Goal: Task Accomplishment & Management: Complete application form

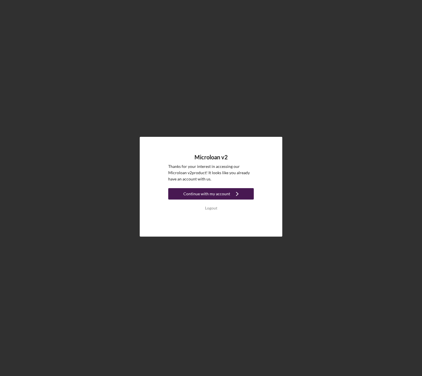
click at [204, 194] on div "Continue with my account" at bounding box center [206, 193] width 47 height 11
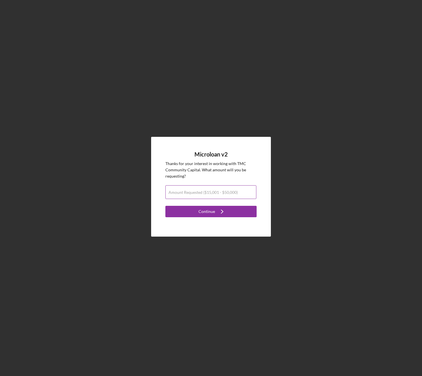
click at [245, 189] on div "Amount Requested ($15,001 - $50,000)" at bounding box center [210, 192] width 91 height 14
type input "$30,000"
click at [192, 211] on button "Continue Icon/Navigate" at bounding box center [210, 211] width 91 height 11
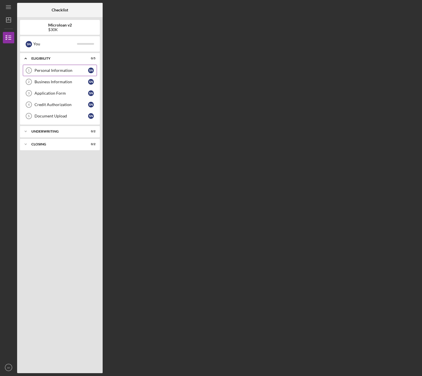
click at [62, 70] on div "Personal Information" at bounding box center [61, 70] width 54 height 5
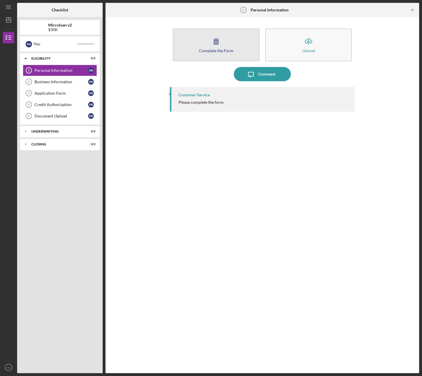
click at [222, 45] on icon "button" at bounding box center [216, 41] width 14 height 14
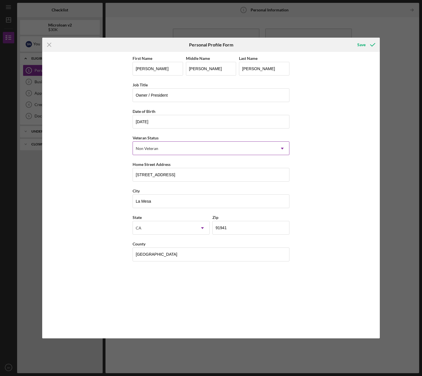
click at [162, 149] on div "Non Veteran" at bounding box center [204, 148] width 142 height 13
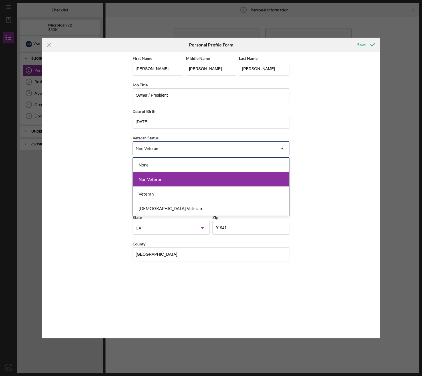
click at [160, 180] on div "Non Veteran" at bounding box center [211, 179] width 156 height 15
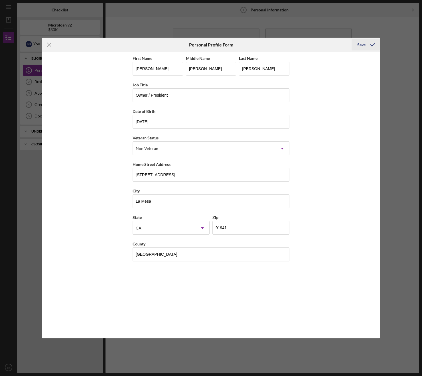
click at [364, 46] on div "Save" at bounding box center [361, 44] width 8 height 11
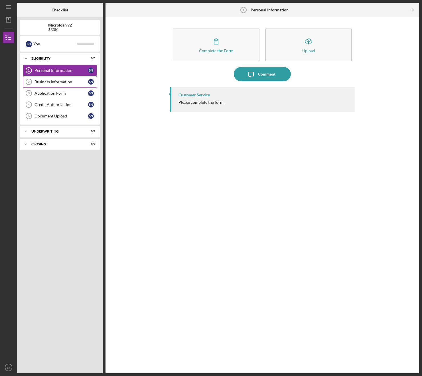
click at [62, 81] on div "Business Information" at bounding box center [61, 82] width 54 height 5
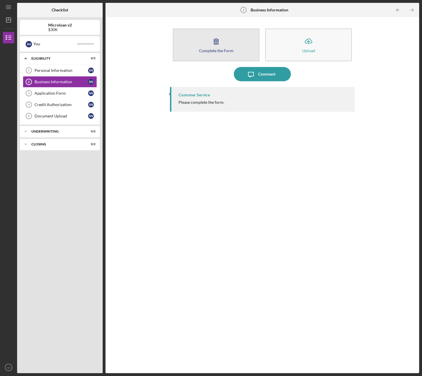
click at [200, 44] on button "Complete the Form Form" at bounding box center [216, 44] width 87 height 33
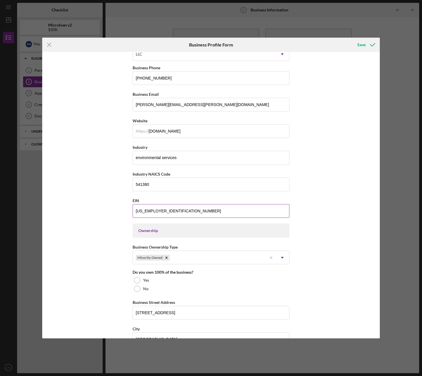
scroll to position [149, 0]
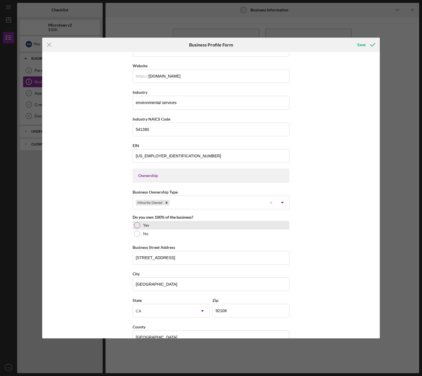
click at [137, 223] on div at bounding box center [137, 225] width 6 height 6
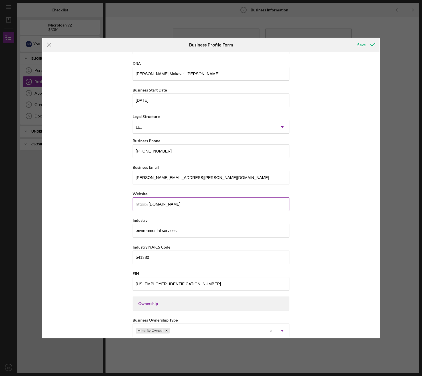
scroll to position [0, 0]
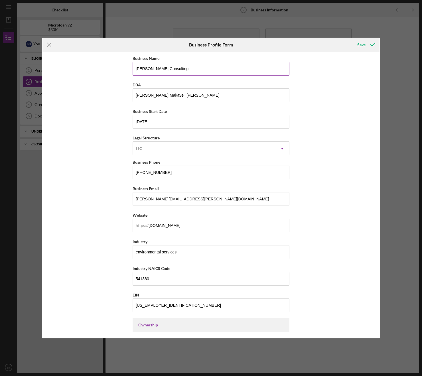
type input "2820 Camino Del Rio S, suit 310"
click at [207, 64] on input "Najjar Consulting" at bounding box center [211, 69] width 157 height 14
click at [197, 92] on input "Sean Makaveli Najjar" at bounding box center [211, 95] width 157 height 14
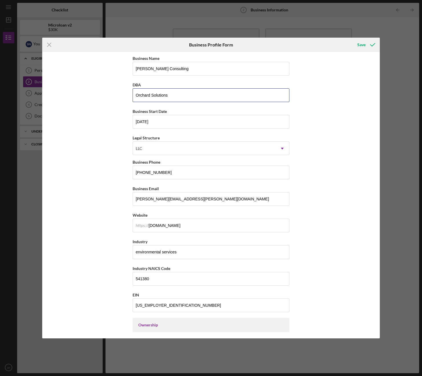
type input "Orchard Solutions"
click at [326, 119] on div "Business Name Najjar Consulting DBA Orchard Solutions Business Start Date 05/10…" at bounding box center [210, 195] width 337 height 286
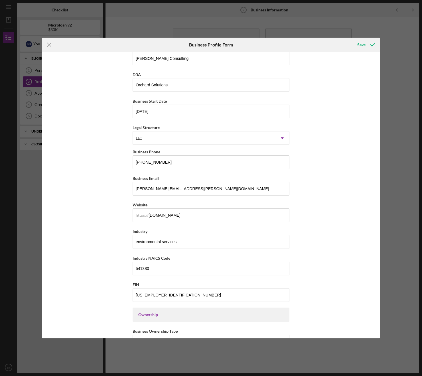
scroll to position [38, 0]
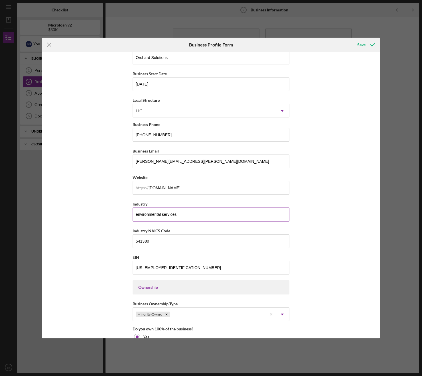
click at [195, 216] on input "environmental services" at bounding box center [211, 214] width 157 height 14
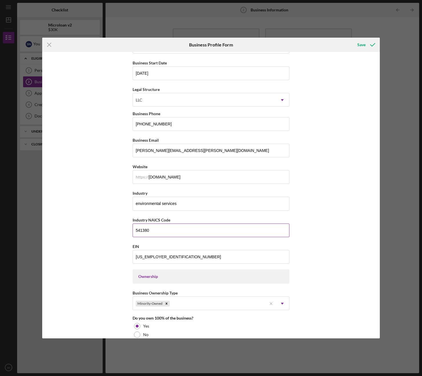
click at [182, 232] on input "541380" at bounding box center [211, 230] width 157 height 14
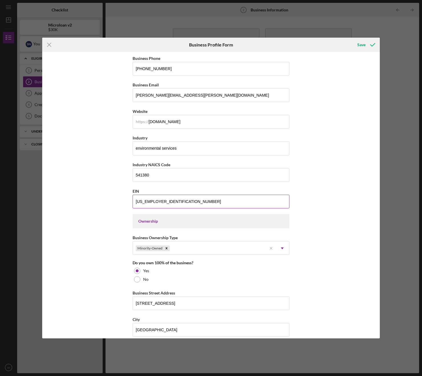
click at [171, 203] on input "85-0959317" at bounding box center [211, 202] width 157 height 14
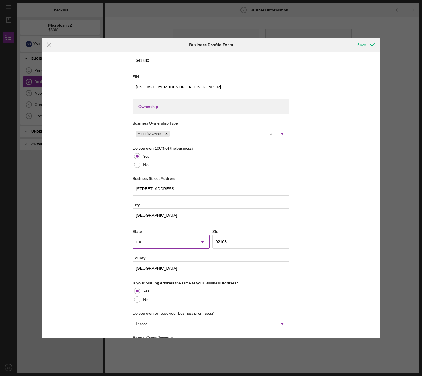
scroll to position [296, 0]
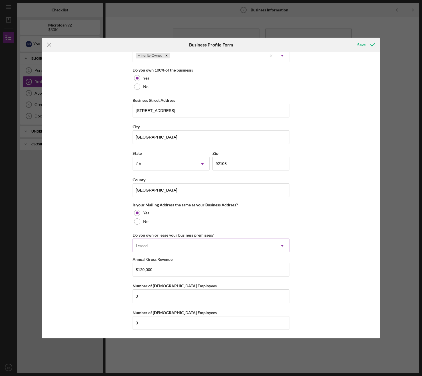
click at [262, 243] on div "Leased" at bounding box center [204, 245] width 142 height 13
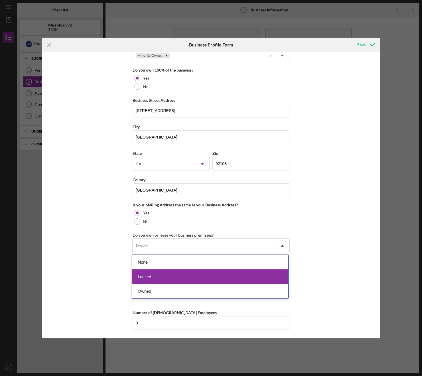
click at [246, 275] on div "Leased" at bounding box center [210, 276] width 156 height 15
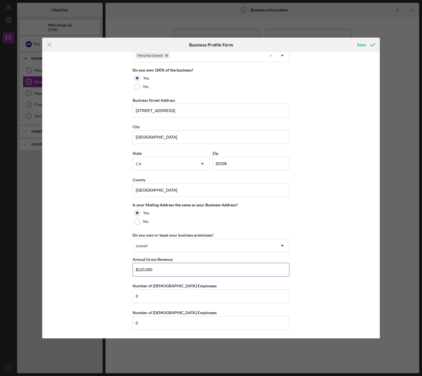
click at [172, 268] on input "$120,000" at bounding box center [211, 270] width 157 height 14
click at [142, 269] on input "$120,000" at bounding box center [211, 270] width 157 height 14
type input "$137,500"
click at [328, 274] on div "Business Name Najjar Consulting DBA Orchard Solutions Business Start Date 05/10…" at bounding box center [210, 195] width 337 height 286
click at [365, 45] on div "Save" at bounding box center [361, 44] width 8 height 11
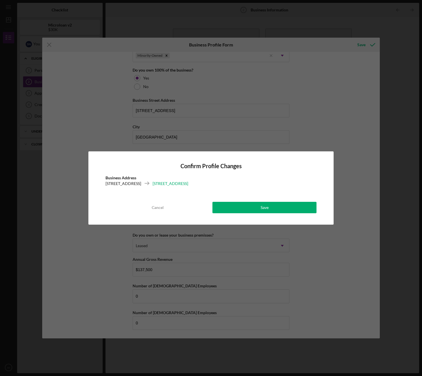
click at [188, 184] on div "2820 Camino Del Rio S, suit 310" at bounding box center [170, 184] width 36 height 6
click at [223, 204] on button "Save" at bounding box center [264, 207] width 104 height 11
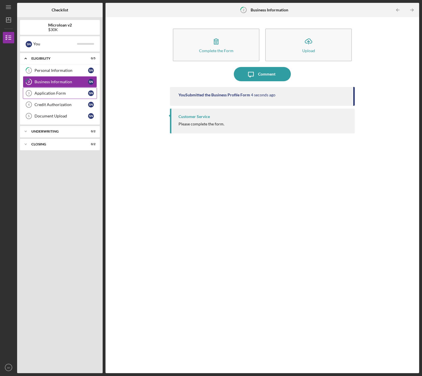
click at [56, 92] on div "Application Form" at bounding box center [61, 93] width 54 height 5
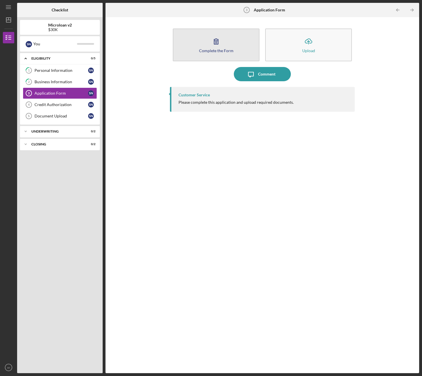
click at [239, 48] on button "Complete the Form Form" at bounding box center [216, 44] width 87 height 33
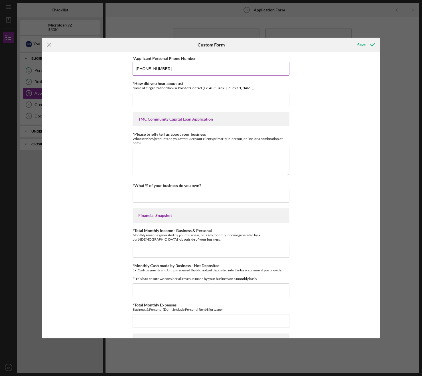
type input "619 200 5382"
click at [365, 44] on button "Save" at bounding box center [365, 44] width 28 height 11
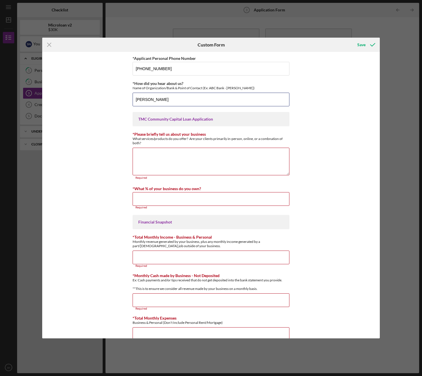
type input "susie freedman"
click at [333, 124] on div "*Applicant Personal Phone Number 619 200 5382 *How did you hear about us? Name …" at bounding box center [210, 195] width 337 height 286
click at [173, 153] on textarea "*Please briefly tell us about your business" at bounding box center [211, 161] width 157 height 27
paste textarea "Najjar Consulting LLC provides precise and reliable laboratory testing services…"
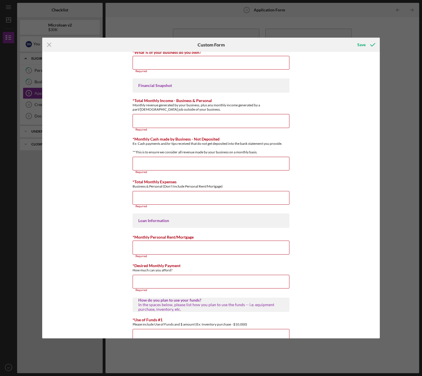
scroll to position [75, 0]
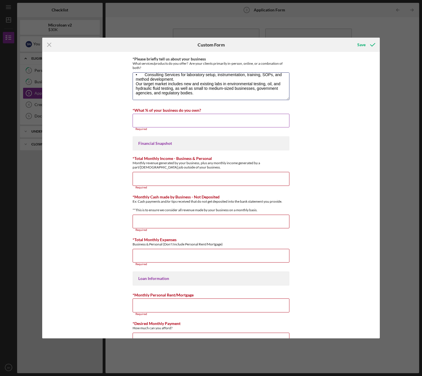
type textarea "Najjar Consulting LLC provides precise and reliable laboratory testing services…"
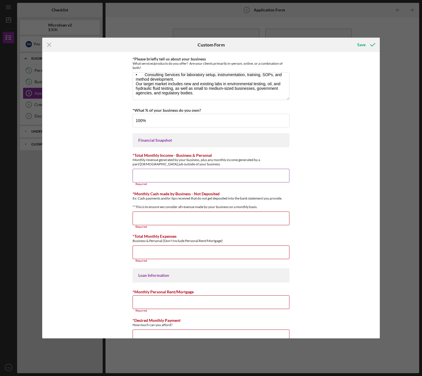
type input "100.00000%"
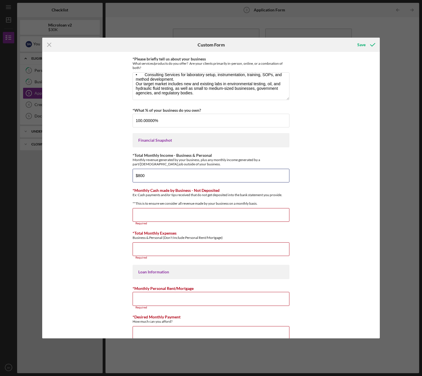
type input "$8,000"
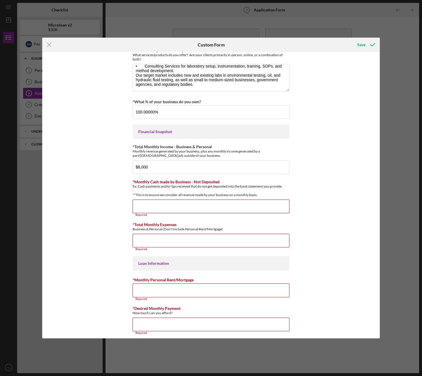
type input "$0"
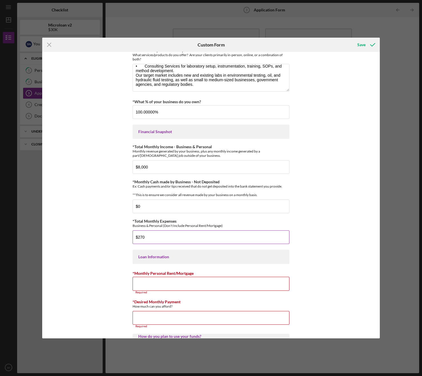
type input "$2,700"
click at [211, 290] on input "*Monthly Personal Rent/Mortgage" at bounding box center [211, 284] width 157 height 14
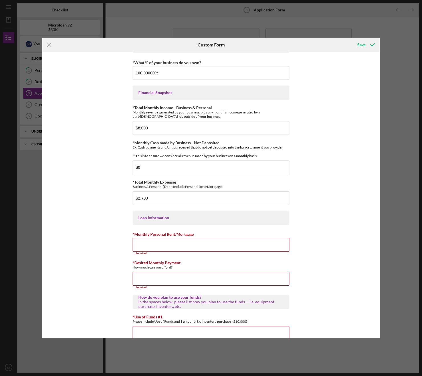
scroll to position [123, 0]
type input "$0"
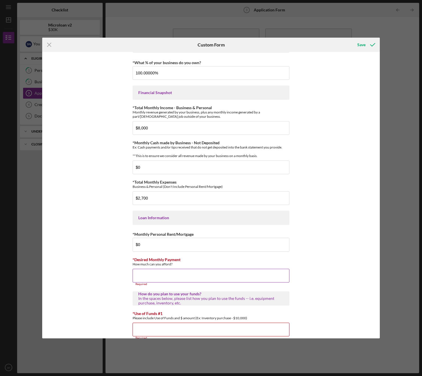
click at [204, 280] on input "*Desired Monthly Payment" at bounding box center [211, 276] width 157 height 14
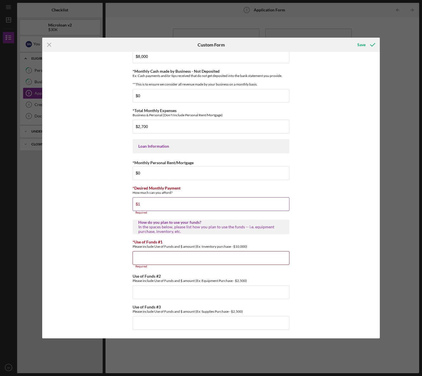
scroll to position [195, 0]
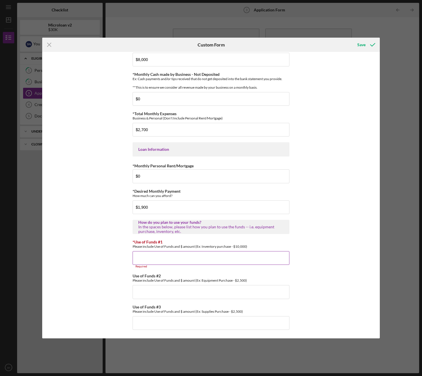
click at [156, 258] on input "*Use of Funds #1" at bounding box center [211, 258] width 157 height 14
click at [142, 207] on input "$1,900" at bounding box center [211, 207] width 157 height 14
type input "$1,400"
click at [159, 258] on input "*Use of Funds #1" at bounding box center [211, 258] width 157 height 14
paste input ""PSA Instrument $7,500.00 Percent Water Instrument $25,000.00 Analytical Scale …"
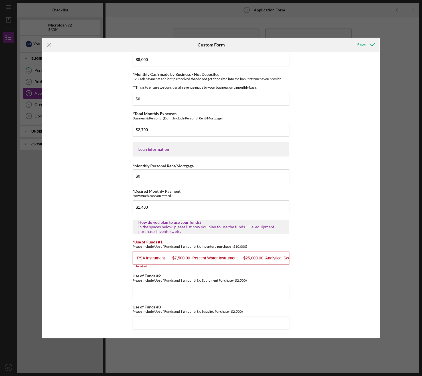
scroll to position [192, 0]
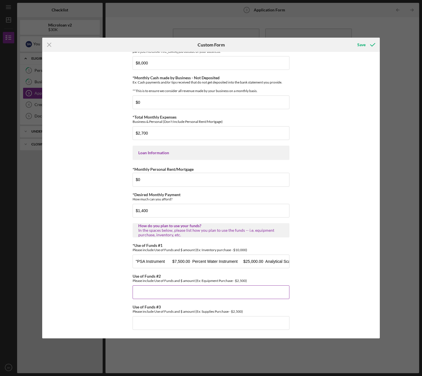
click at [186, 288] on input "Use of Funds #2" at bounding box center [211, 292] width 157 height 14
drag, startPoint x: 192, startPoint y: 262, endPoint x: 312, endPoint y: 263, distance: 120.3
click at [312, 263] on div "*Applicant Personal Phone Number 619 200 5382 *How did you hear about us? Name …" at bounding box center [210, 195] width 337 height 286
click at [137, 261] on input ""PSA Instrument $7,500.00" at bounding box center [211, 262] width 157 height 14
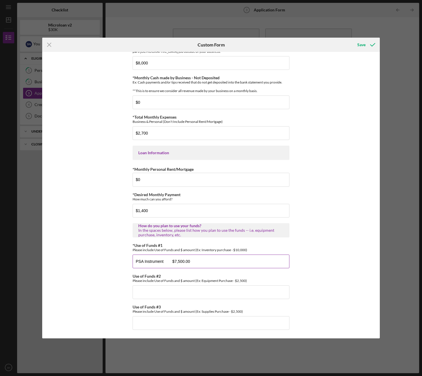
click at [199, 262] on input "PSA Instrument $7,500.00" at bounding box center [211, 262] width 157 height 14
drag, startPoint x: 207, startPoint y: 260, endPoint x: 126, endPoint y: 260, distance: 81.5
click at [126, 260] on div "*Applicant Personal Phone Number 619 200 5382 *How did you hear about us? Name …" at bounding box center [210, 195] width 337 height 286
type input "Equipment - 19800"
click at [183, 292] on input "Use of Funds #2" at bounding box center [211, 292] width 157 height 14
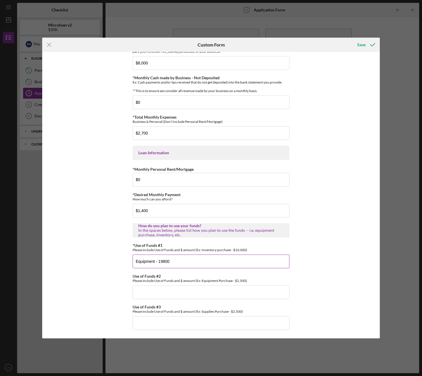
click at [178, 260] on input "Equipment - 19800" at bounding box center [211, 262] width 157 height 14
click at [193, 288] on input "Use of Funds #2" at bounding box center [211, 292] width 157 height 14
paste input "Equipment - 19800"
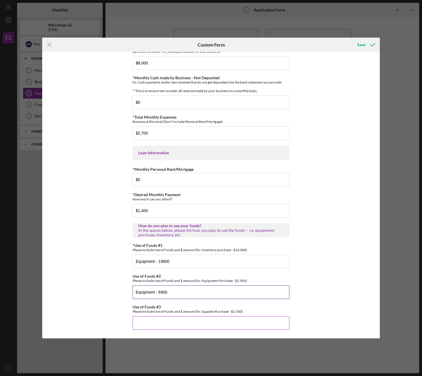
type input "Equipment - 6900"
click at [226, 318] on input "Use of Funds #3" at bounding box center [211, 323] width 157 height 14
click at [320, 267] on div "*Applicant Personal Phone Number 619 200 5382 *How did you hear about us? Name …" at bounding box center [210, 195] width 337 height 286
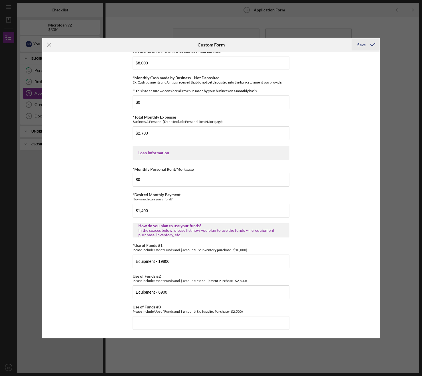
click at [360, 46] on div "Save" at bounding box center [361, 44] width 8 height 11
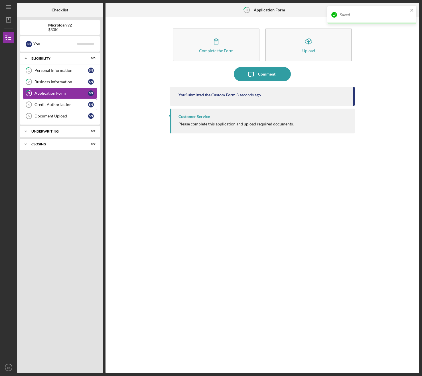
click at [56, 103] on div "Credit Authorization" at bounding box center [61, 104] width 54 height 5
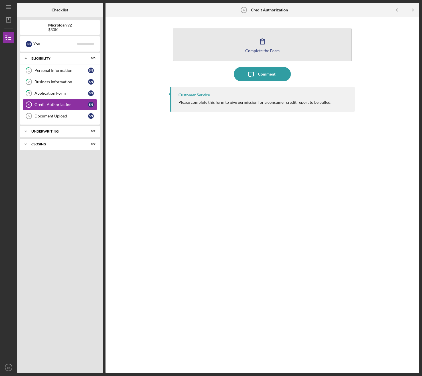
click at [267, 43] on icon "button" at bounding box center [262, 41] width 14 height 14
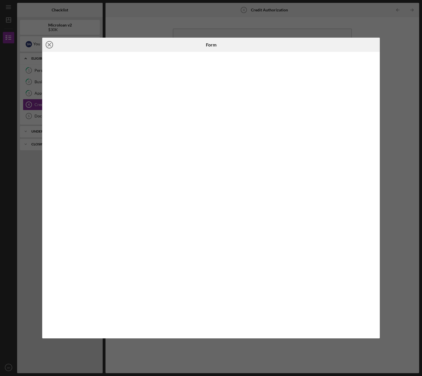
click at [48, 44] on line at bounding box center [49, 44] width 3 height 3
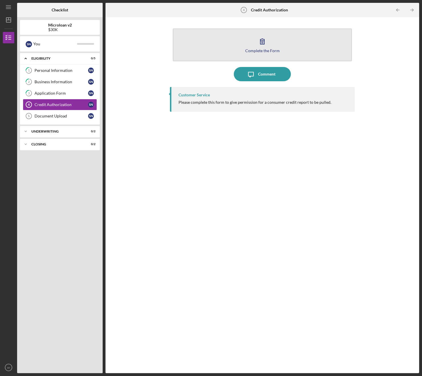
click at [265, 46] on icon "button" at bounding box center [262, 41] width 14 height 14
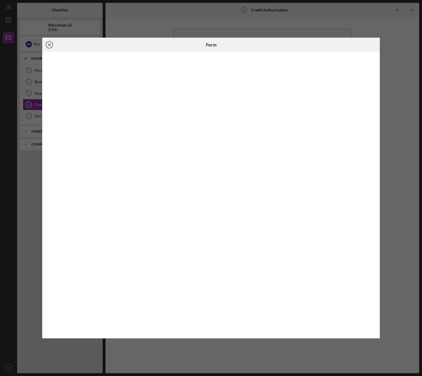
click at [50, 46] on line at bounding box center [49, 44] width 3 height 3
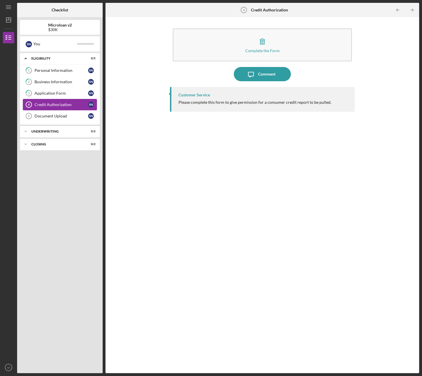
click at [49, 109] on link "Credit Authorization 4 Credit Authorization s n" at bounding box center [60, 104] width 74 height 11
click at [58, 124] on div "1 Personal Information s n 2 Business Information s n 3 Application Form s n Cr…" at bounding box center [60, 95] width 80 height 60
click at [58, 118] on link "Document Upload 5 Document Upload s n" at bounding box center [60, 115] width 74 height 11
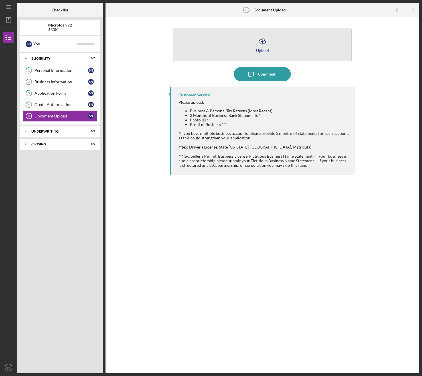
click at [257, 47] on icon "Icon/Upload" at bounding box center [262, 41] width 14 height 14
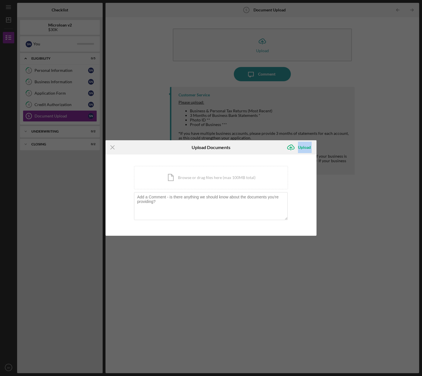
drag, startPoint x: 250, startPoint y: 144, endPoint x: 241, endPoint y: 154, distance: 13.9
click at [253, 159] on form "Icon/Menu Close Upload Documents Icon/Upload Upload You're uploading documents …" at bounding box center [210, 188] width 211 height 96
click at [111, 148] on line at bounding box center [113, 147] width 4 height 4
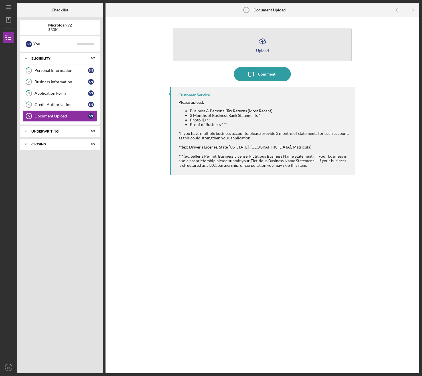
click at [265, 46] on icon "Icon/Upload" at bounding box center [262, 41] width 14 height 14
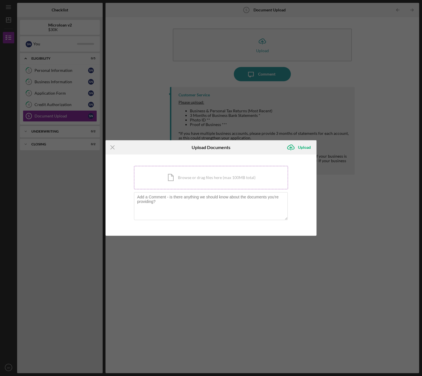
click at [198, 174] on div "Icon/Document Browse or drag files here (max 100MB total) Tap to choose files o…" at bounding box center [211, 177] width 154 height 23
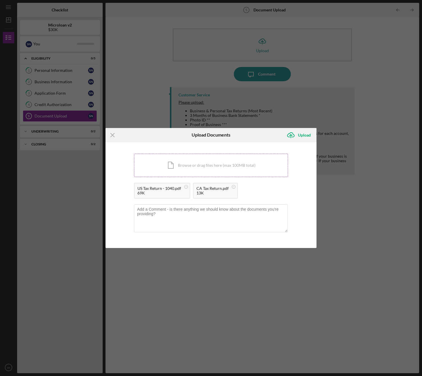
click at [247, 170] on div "Icon/Document Browse or drag files here (max 100MB total) Tap to choose files o…" at bounding box center [211, 165] width 154 height 23
drag, startPoint x: 236, startPoint y: 140, endPoint x: 258, endPoint y: 182, distance: 47.6
click at [254, 192] on form "Icon/Menu Close Upload Documents Icon/Upload Upload You're uploading documents …" at bounding box center [210, 188] width 211 height 120
click at [237, 133] on div "Upload Documents" at bounding box center [211, 135] width 70 height 14
click at [298, 135] on div "Upload" at bounding box center [304, 134] width 13 height 11
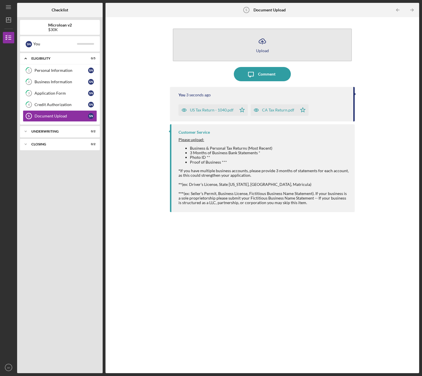
click at [276, 42] on button "Icon/Upload Upload" at bounding box center [262, 44] width 179 height 33
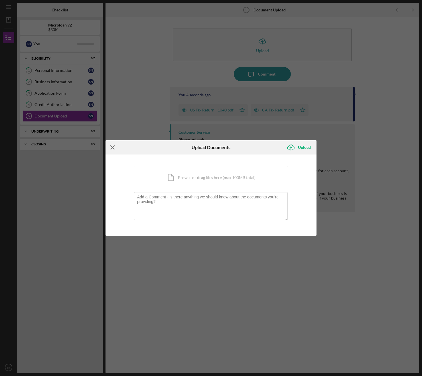
click at [111, 148] on icon "Icon/Menu Close" at bounding box center [112, 147] width 14 height 14
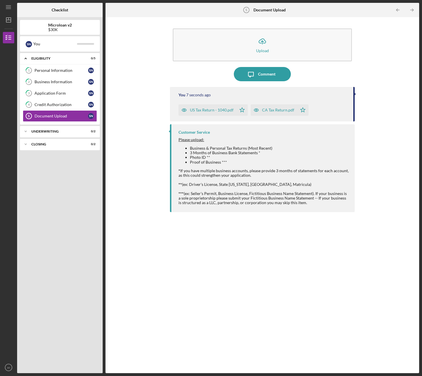
click at [271, 108] on div "CA Tax Return.pdf" at bounding box center [278, 110] width 32 height 5
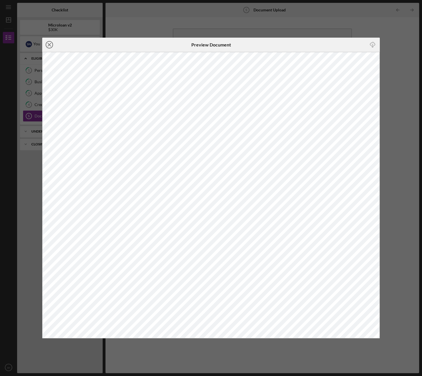
click at [49, 46] on icon "Icon/Close" at bounding box center [49, 45] width 14 height 14
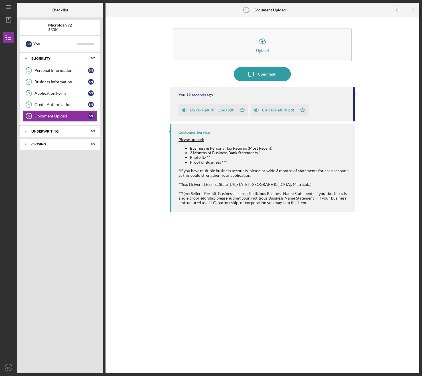
click at [204, 95] on time "12 seconds ago" at bounding box center [199, 95] width 27 height 5
drag, startPoint x: 181, startPoint y: 100, endPoint x: 279, endPoint y: 111, distance: 98.6
click at [278, 112] on div "You 16 seconds ago US Tax Return - 1040.pdf Icon/Star CA Tax Return.pdf Icon/St…" at bounding box center [262, 104] width 185 height 34
click at [353, 105] on div "You 17 seconds ago US Tax Return - 1040.pdf Icon/Star CA Tax Return.pdf Icon/St…" at bounding box center [262, 104] width 185 height 34
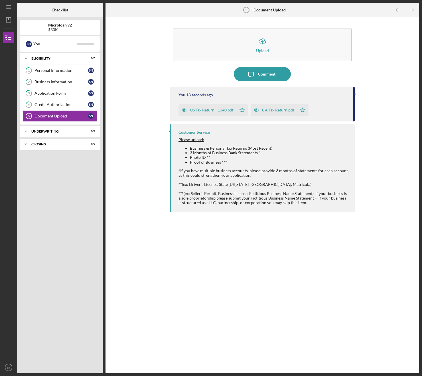
click at [288, 113] on div "CA Tax Return.pdf" at bounding box center [274, 109] width 46 height 11
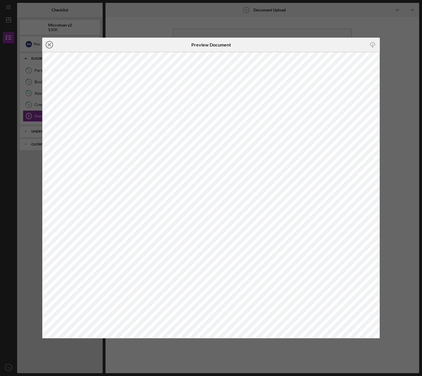
click at [52, 45] on icon "Icon/Close" at bounding box center [49, 45] width 14 height 14
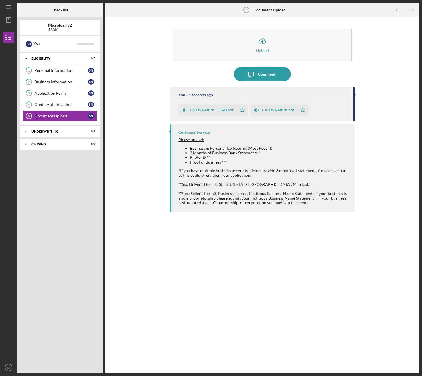
click at [251, 154] on li "3 Months of Business Bank Statements *" at bounding box center [269, 152] width 159 height 5
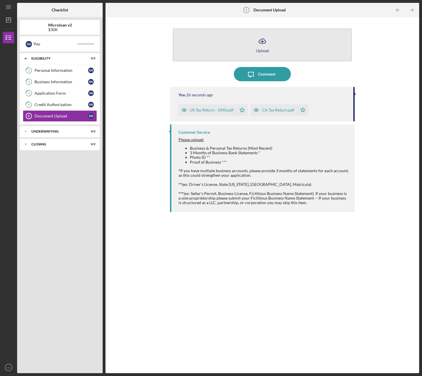
click at [264, 47] on icon "Icon/Upload" at bounding box center [262, 41] width 14 height 14
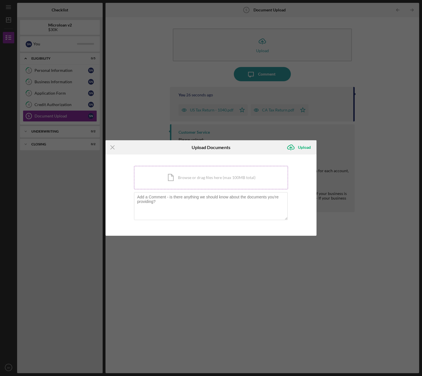
click at [209, 176] on div "Icon/Document Browse or drag files here (max 100MB total) Tap to choose files o…" at bounding box center [211, 177] width 154 height 23
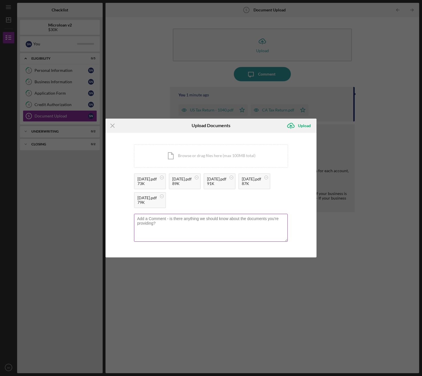
click at [190, 230] on textarea at bounding box center [211, 228] width 154 height 28
type textarea "uploaded statements since leaving w-2 job. This is when I had been able to focu…"
click at [308, 124] on div "Upload" at bounding box center [304, 125] width 13 height 11
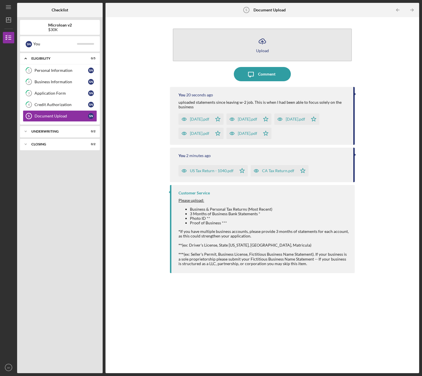
click at [289, 42] on button "Icon/Upload Upload" at bounding box center [262, 44] width 179 height 33
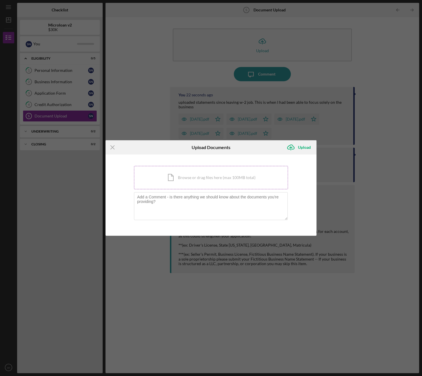
click at [203, 179] on div "Icon/Document Browse or drag files here (max 100MB total) Tap to choose files o…" at bounding box center [211, 177] width 154 height 23
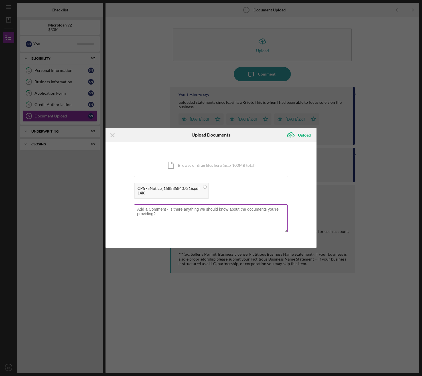
click at [223, 226] on textarea at bounding box center [211, 218] width 154 height 28
type textarea "EIN for proof of business"
click at [296, 136] on icon "Icon/Upload" at bounding box center [291, 135] width 14 height 14
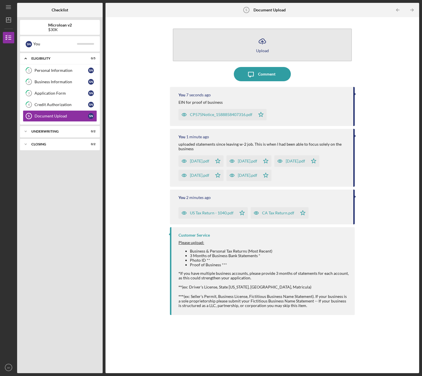
click at [271, 45] on button "Icon/Upload Upload" at bounding box center [262, 44] width 179 height 33
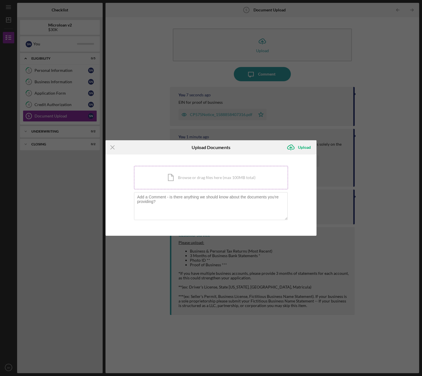
click at [207, 182] on div "Icon/Document Browse or drag files here (max 100MB total) Tap to choose files o…" at bounding box center [211, 177] width 154 height 23
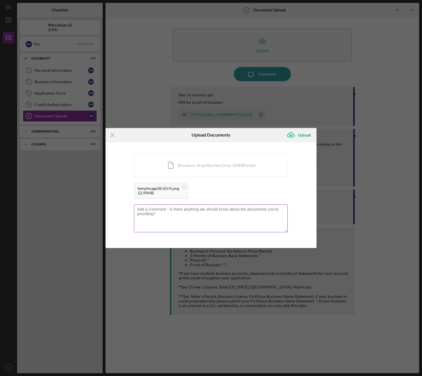
click at [241, 224] on textarea at bounding box center [211, 218] width 154 height 28
type textarea "photo ID"
click at [305, 135] on div "Upload" at bounding box center [304, 134] width 13 height 11
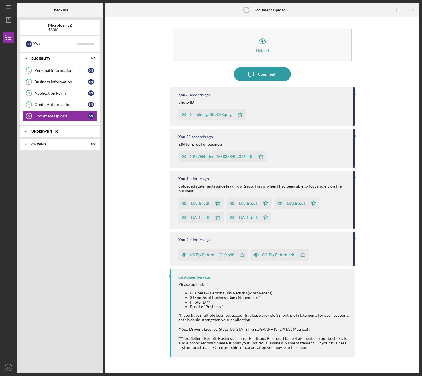
click at [46, 132] on div "Underwriting" at bounding box center [61, 131] width 61 height 3
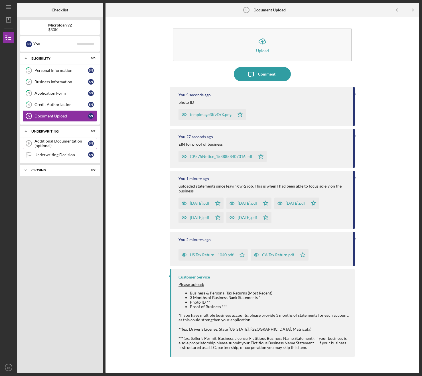
click at [59, 143] on div "Additional Documentation (optional)" at bounding box center [61, 143] width 54 height 9
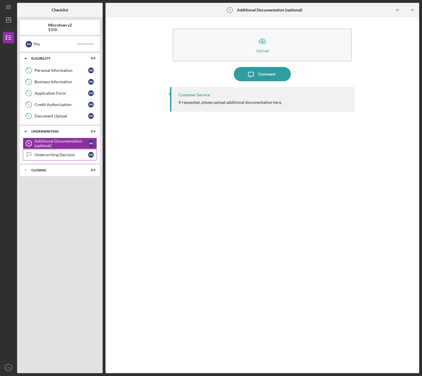
click at [60, 155] on div "Underwriting Decision" at bounding box center [61, 154] width 54 height 5
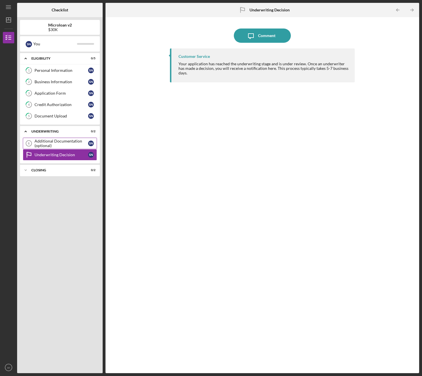
click at [62, 142] on div "Additional Documentation (optional)" at bounding box center [61, 143] width 54 height 9
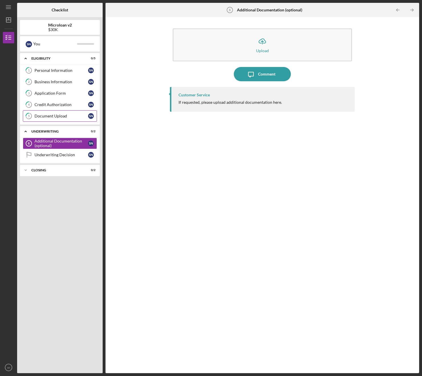
click at [67, 118] on link "5 Document Upload s n" at bounding box center [60, 115] width 74 height 11
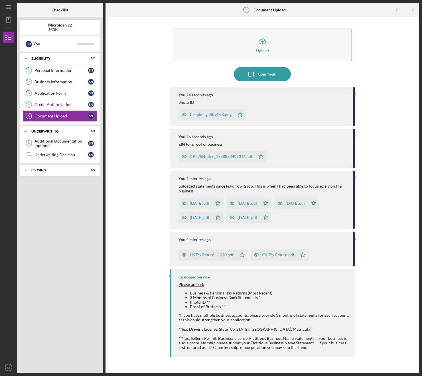
click at [393, 57] on div "Icon/Upload Upload Icon/Message Comment You 24 seconds ago photo ID tempImage3K…" at bounding box center [262, 195] width 308 height 350
click at [29, 42] on div "s n" at bounding box center [29, 44] width 6 height 6
click at [65, 45] on div "You" at bounding box center [55, 44] width 44 height 10
click at [60, 140] on div "Additional Documentation (optional)" at bounding box center [61, 143] width 54 height 9
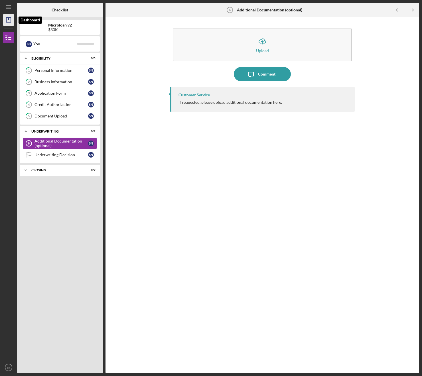
click at [10, 22] on icon "Icon/Dashboard" at bounding box center [8, 20] width 14 height 14
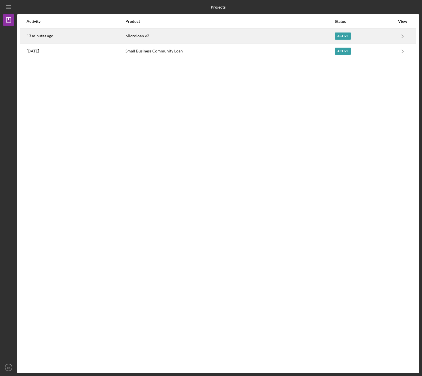
click at [240, 39] on div "Microloan v2" at bounding box center [229, 36] width 209 height 14
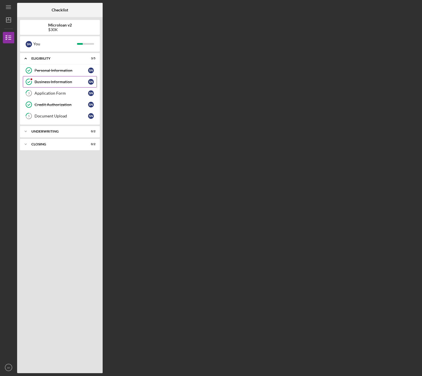
click at [50, 82] on div "Business Information" at bounding box center [61, 82] width 54 height 5
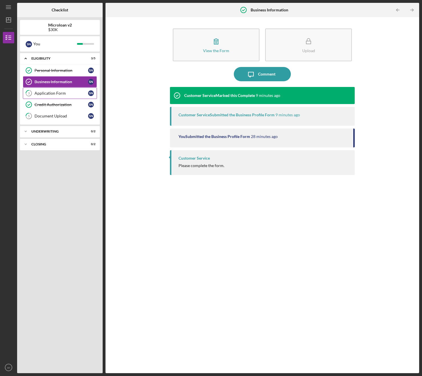
click at [59, 91] on div "Application Form" at bounding box center [61, 93] width 54 height 5
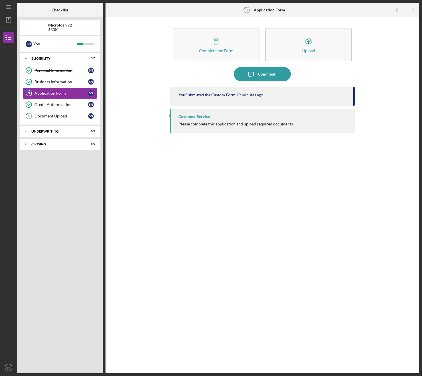
click at [68, 103] on div "Credit Authorization" at bounding box center [61, 104] width 54 height 5
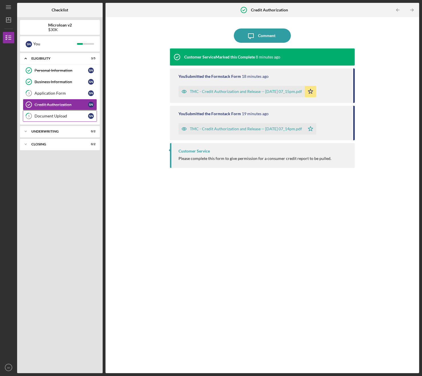
click at [71, 113] on link "5 Document Upload s n" at bounding box center [60, 115] width 74 height 11
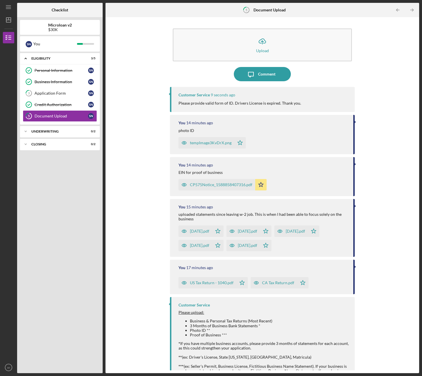
click at [132, 170] on div "Icon/Upload Upload Icon/Message Comment Customer Service 9 seconds ago Please p…" at bounding box center [262, 195] width 308 height 350
click at [63, 177] on div "Icon/Expander Eligibility 3 / 5 Personal Information Personal Information s n B…" at bounding box center [60, 211] width 80 height 317
click at [7, 3] on icon "Icon/Menu" at bounding box center [8, 7] width 13 height 13
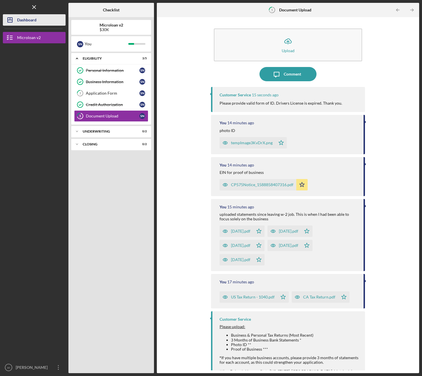
click at [20, 19] on div "Dashboard" at bounding box center [26, 20] width 19 height 13
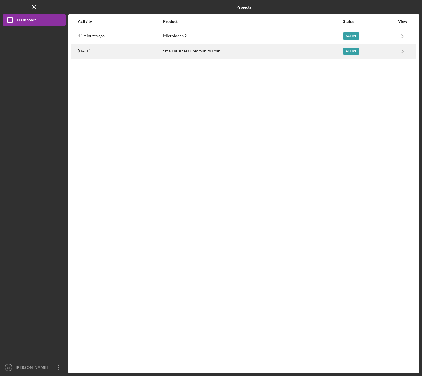
click at [392, 49] on div "Active" at bounding box center [369, 51] width 52 height 14
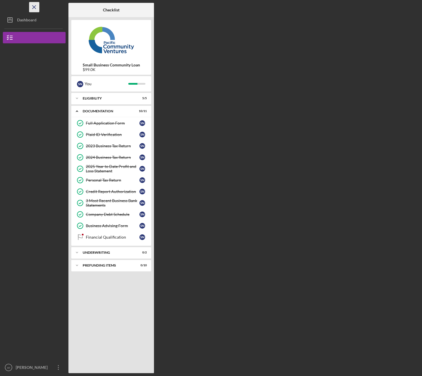
click at [34, 9] on icon "Icon/Menu Close" at bounding box center [34, 7] width 13 height 13
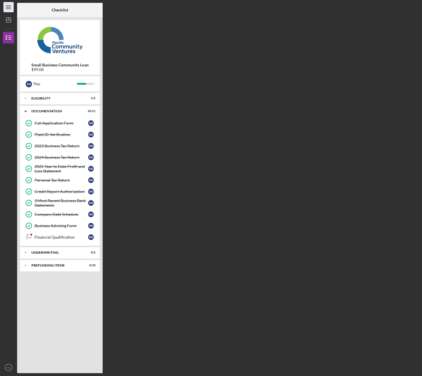
click at [12, 7] on icon "Icon/Menu" at bounding box center [8, 7] width 13 height 13
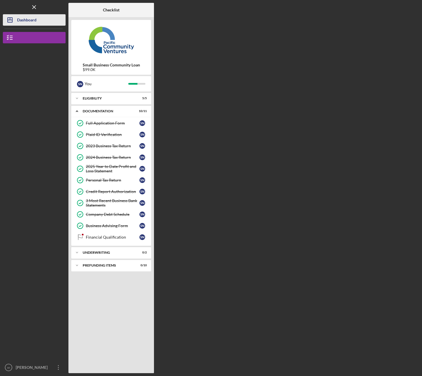
click at [49, 24] on button "Icon/Dashboard Dashboard" at bounding box center [34, 19] width 63 height 11
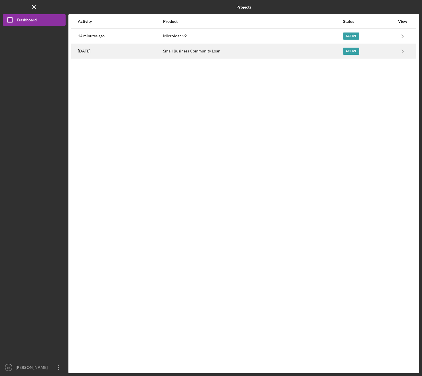
click at [217, 55] on div "Small Business Community Loan" at bounding box center [253, 51] width 180 height 14
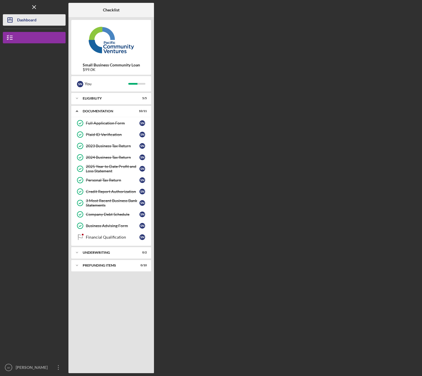
click at [27, 21] on div "Dashboard" at bounding box center [26, 20] width 19 height 13
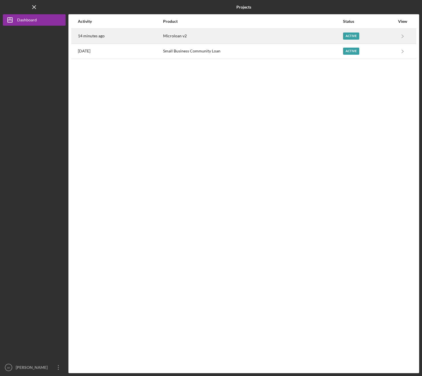
click at [165, 31] on div "Microloan v2" at bounding box center [253, 36] width 180 height 14
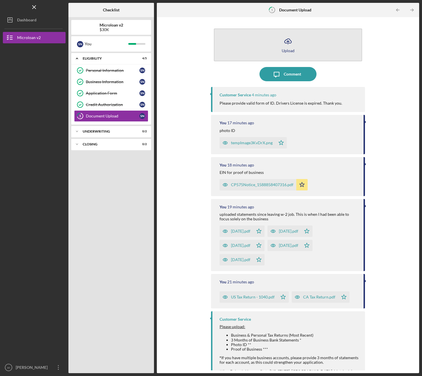
click at [289, 38] on icon "Icon/Upload" at bounding box center [288, 41] width 14 height 14
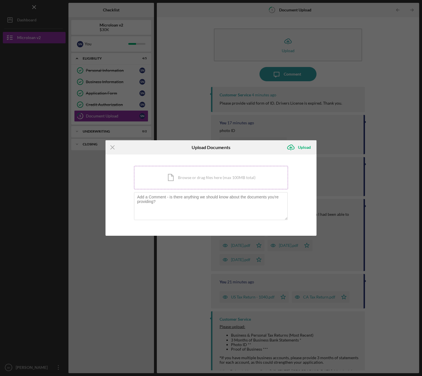
click at [217, 177] on div "Icon/Document Browse or drag files here (max 100MB total) Tap to choose files o…" at bounding box center [211, 177] width 154 height 23
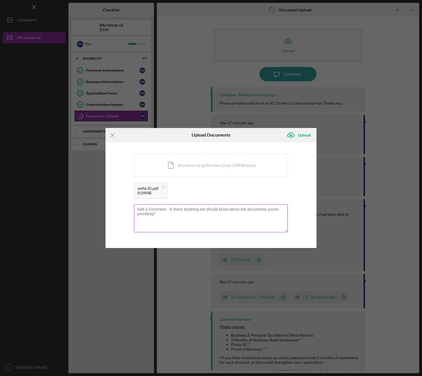
click at [182, 226] on textarea at bounding box center [211, 218] width 154 height 28
type textarea "Selfie with ID"
click at [296, 135] on icon "Icon/Upload" at bounding box center [291, 135] width 14 height 14
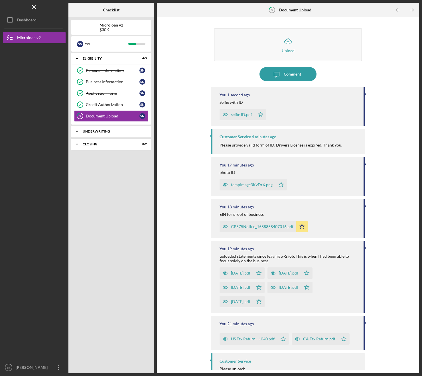
click at [118, 134] on div "Icon/Expander Underwriting 0 / 2" at bounding box center [111, 131] width 80 height 11
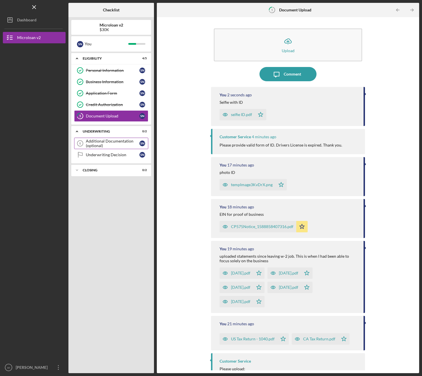
click at [122, 142] on div "Additional Documentation (optional)" at bounding box center [113, 143] width 54 height 9
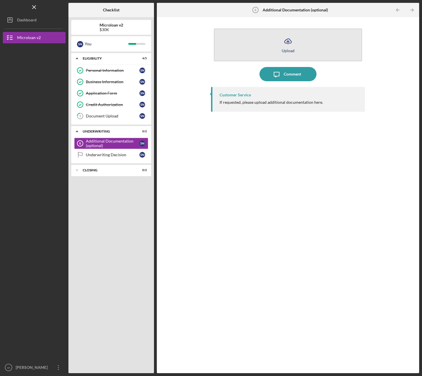
click at [285, 49] on div "Upload" at bounding box center [288, 50] width 13 height 4
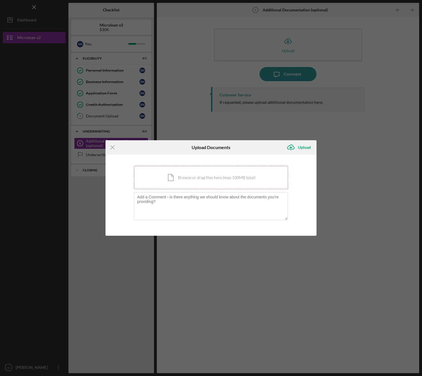
click at [210, 172] on div "Icon/Document Browse or drag files here (max 100MB total) Tap to choose files o…" at bounding box center [211, 177] width 154 height 23
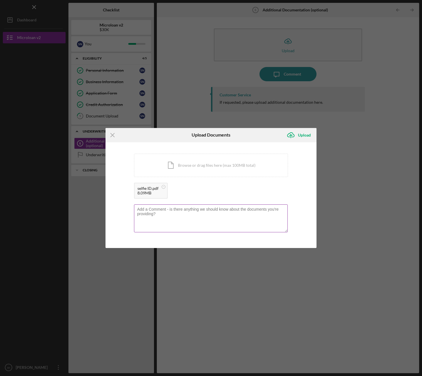
click at [199, 219] on textarea at bounding box center [211, 218] width 154 height 28
type textarea "selfie with ID"
click at [290, 135] on g "submit" at bounding box center [290, 135] width 7 height 5
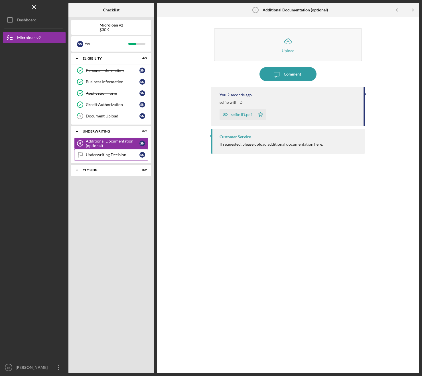
click at [97, 155] on div "Underwriting Decision" at bounding box center [113, 154] width 54 height 5
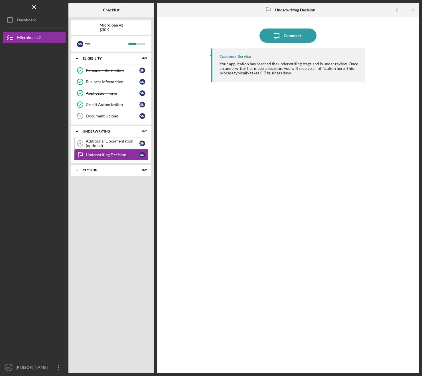
click at [103, 144] on div "Additional Documentation (optional)" at bounding box center [113, 143] width 54 height 9
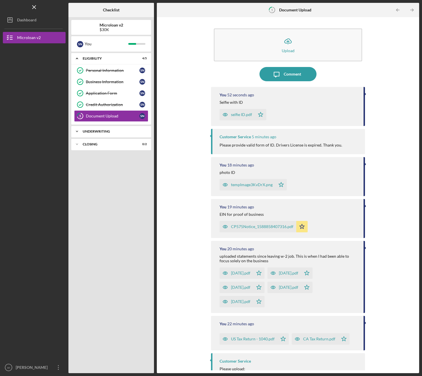
click at [105, 134] on div "Icon/Expander Underwriting 0 / 2" at bounding box center [111, 131] width 80 height 11
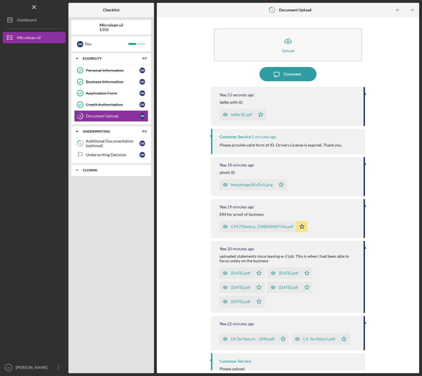
click at [108, 167] on div "Icon/Expander Closing 0 / 2" at bounding box center [111, 169] width 80 height 11
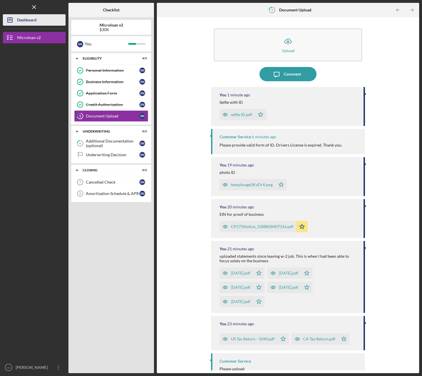
click at [24, 15] on div "Dashboard" at bounding box center [26, 20] width 19 height 13
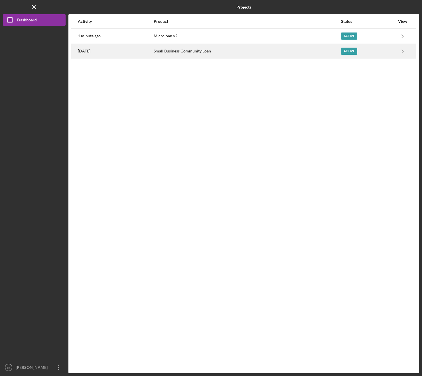
click at [140, 52] on div "[DATE]" at bounding box center [115, 51] width 75 height 14
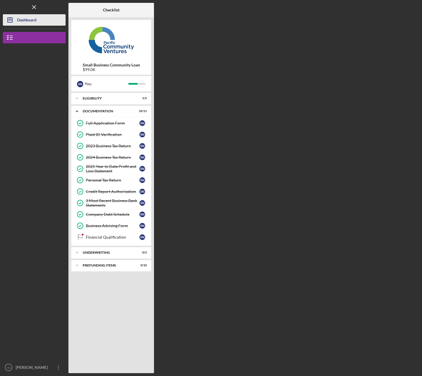
click at [19, 20] on div "Dashboard" at bounding box center [26, 20] width 19 height 13
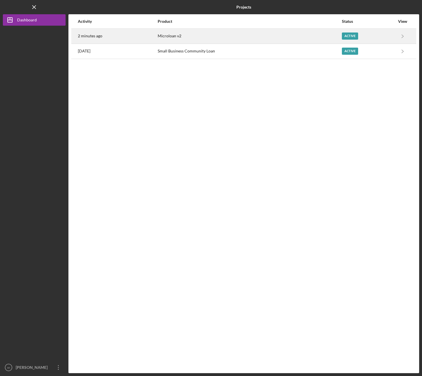
click at [205, 38] on div "Microloan v2" at bounding box center [250, 36] width 184 height 14
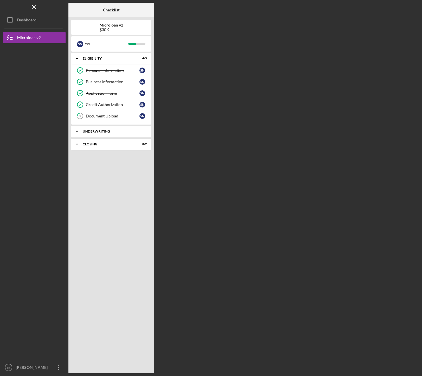
click at [115, 130] on div "Underwriting" at bounding box center [113, 131] width 61 height 3
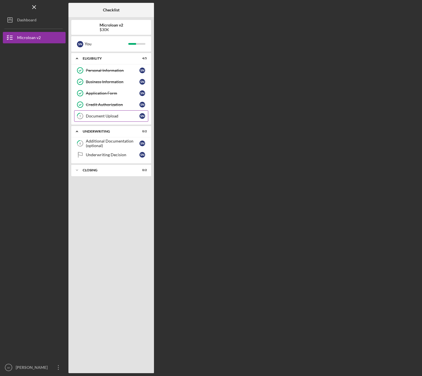
click at [114, 119] on link "5 Document Upload s n" at bounding box center [111, 115] width 74 height 11
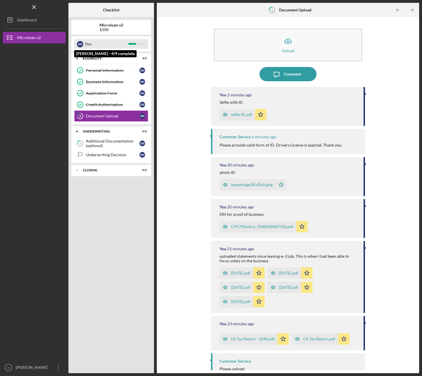
click at [106, 46] on div "You" at bounding box center [107, 44] width 44 height 10
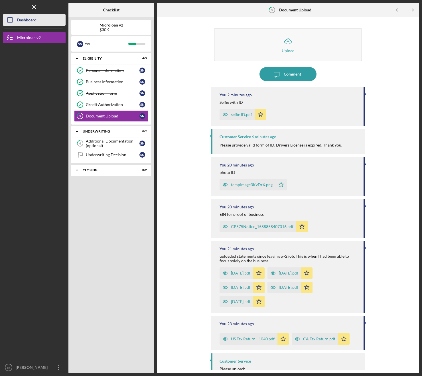
click at [11, 17] on icon "Icon/Dashboard" at bounding box center [10, 20] width 14 height 14
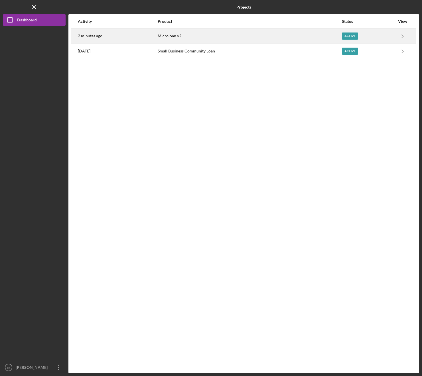
click at [97, 37] on time "2 minutes ago" at bounding box center [90, 36] width 25 height 5
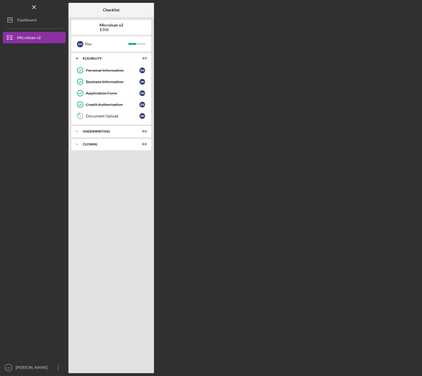
click at [105, 202] on div "Icon/Expander Eligibility 4 / 5 Personal Information Personal Information s n B…" at bounding box center [111, 211] width 80 height 317
click at [32, 17] on div "Dashboard" at bounding box center [26, 20] width 19 height 13
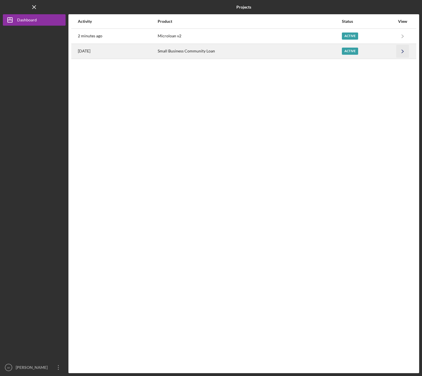
click at [408, 49] on icon "Icon/Navigate" at bounding box center [402, 51] width 13 height 13
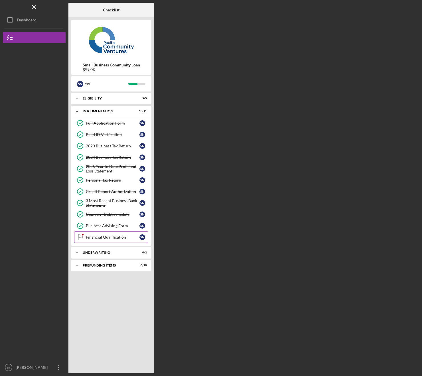
click at [100, 238] on div "Financial Qualification" at bounding box center [113, 237] width 54 height 5
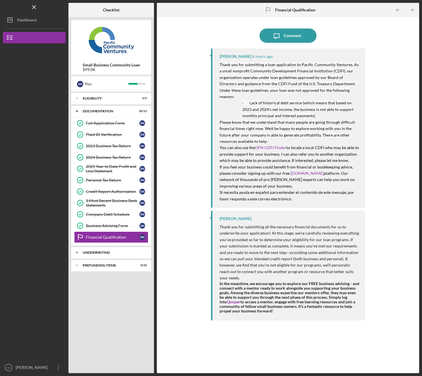
click at [92, 249] on div "Icon/Expander Underwriting 0 / 2" at bounding box center [111, 252] width 80 height 11
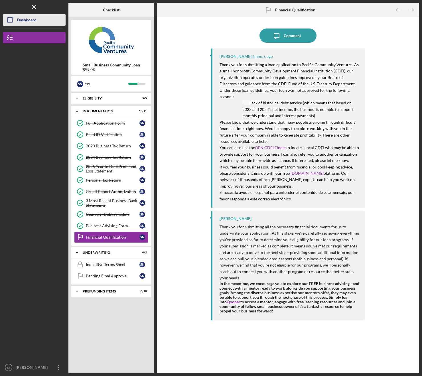
click at [11, 25] on icon "Icon/Dashboard" at bounding box center [10, 20] width 14 height 14
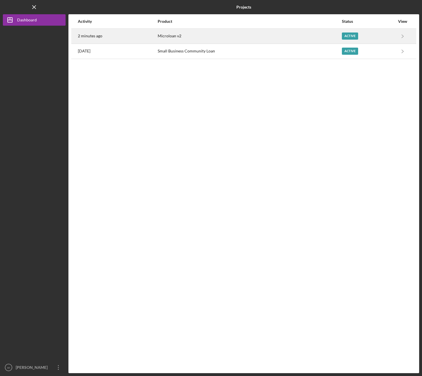
click at [232, 39] on div "Microloan v2" at bounding box center [250, 36] width 184 height 14
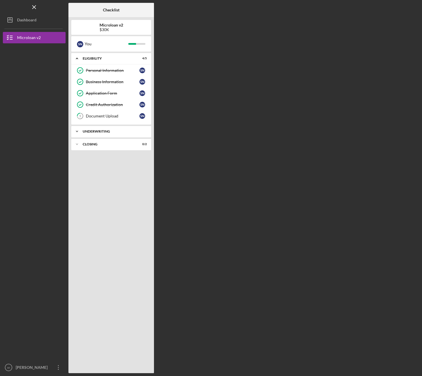
click at [105, 133] on div "Icon/Expander Underwriting 0 / 2" at bounding box center [111, 131] width 80 height 11
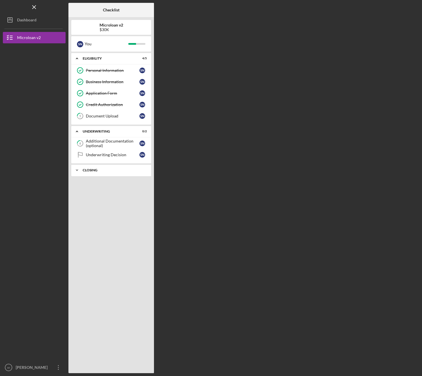
click at [105, 167] on div "Icon/Expander Closing 0 / 2" at bounding box center [111, 169] width 80 height 11
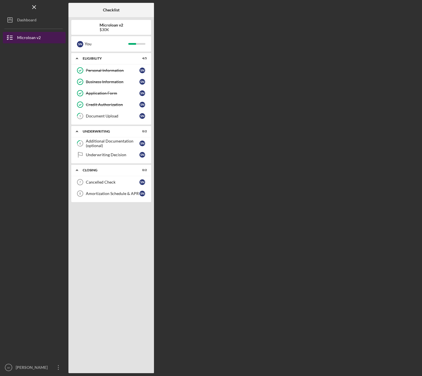
click at [46, 36] on button "Microloan v2" at bounding box center [34, 37] width 63 height 11
click at [43, 21] on button "Icon/Dashboard Dashboard" at bounding box center [34, 19] width 63 height 11
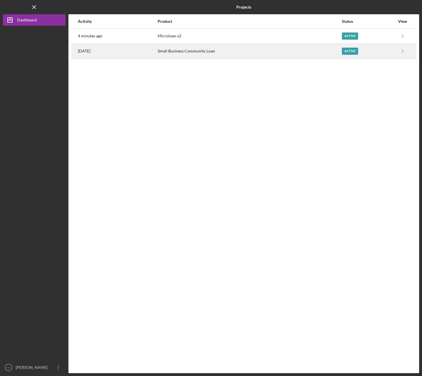
click at [164, 48] on div "Small Business Community Loan" at bounding box center [250, 51] width 184 height 14
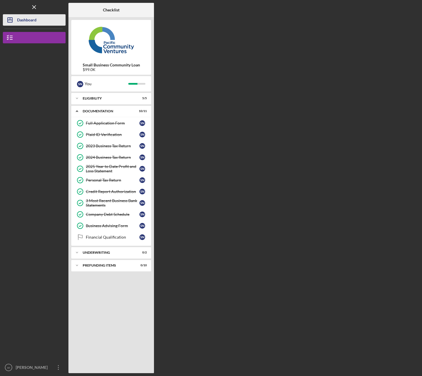
click at [28, 24] on div "Dashboard" at bounding box center [26, 20] width 19 height 13
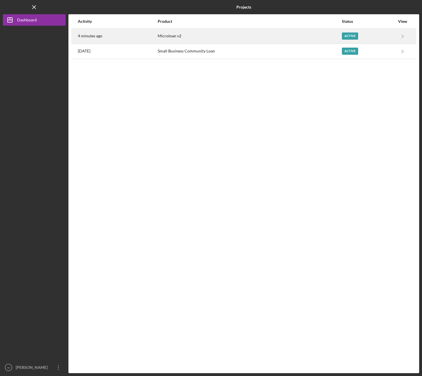
click at [271, 32] on div "Microloan v2" at bounding box center [250, 36] width 184 height 14
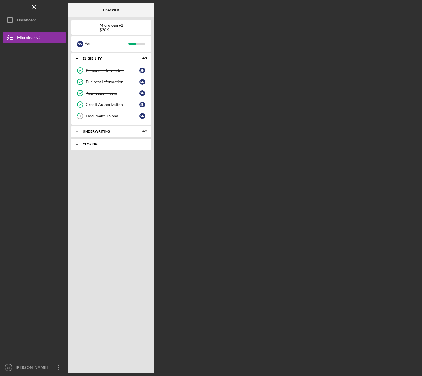
click at [111, 145] on div "Closing" at bounding box center [113, 143] width 61 height 3
click at [110, 137] on div "Icon/Expander Underwriting 0 / 2" at bounding box center [111, 131] width 80 height 11
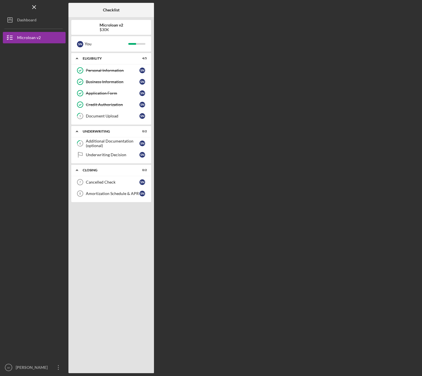
click at [112, 232] on div "Icon/Expander Eligibility 4 / 5 Personal Information Personal Information s n B…" at bounding box center [111, 211] width 80 height 317
